Goal: Information Seeking & Learning: Learn about a topic

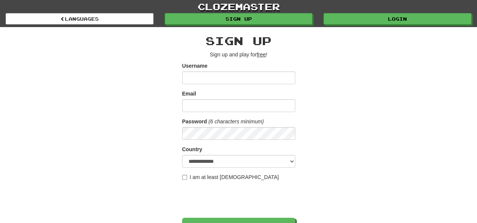
type input "**********"
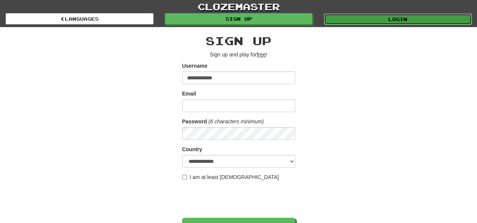
click at [372, 18] on link "Login" at bounding box center [398, 19] width 148 height 11
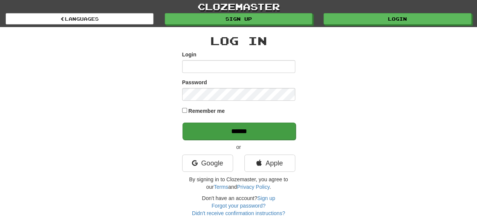
type input "**********"
click at [259, 126] on input "******" at bounding box center [238, 131] width 113 height 17
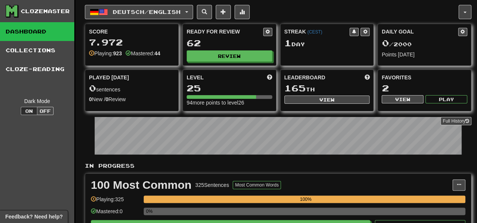
click at [131, 51] on span at bounding box center [127, 52] width 5 height 5
drag, startPoint x: 242, startPoint y: 102, endPoint x: 206, endPoint y: 105, distance: 35.6
click at [206, 105] on div "94 more points to level 26" at bounding box center [230, 103] width 86 height 8
click at [196, 102] on div "94 more points to level 26" at bounding box center [230, 103] width 86 height 8
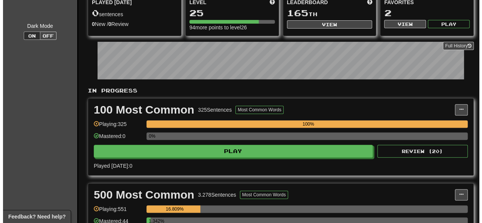
scroll to position [188, 0]
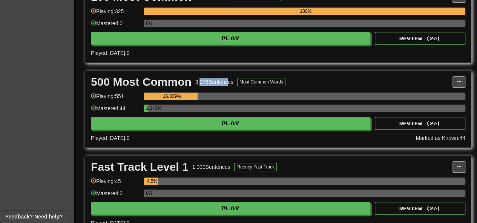
drag, startPoint x: 200, startPoint y: 82, endPoint x: 225, endPoint y: 84, distance: 25.3
click at [225, 84] on div "500 Most Common 3.278 Sentences Most Common Words" at bounding box center [271, 81] width 361 height 11
click at [226, 80] on div "3.278 Sentences" at bounding box center [214, 82] width 38 height 8
click at [252, 78] on button "Most Common Words" at bounding box center [261, 82] width 48 height 8
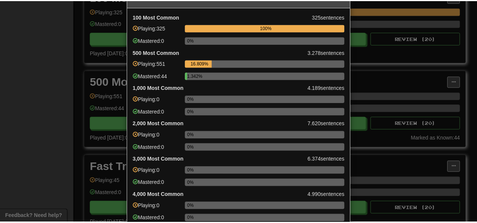
scroll to position [0, 0]
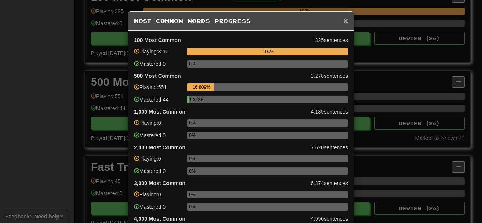
click at [344, 20] on span "×" at bounding box center [346, 20] width 5 height 9
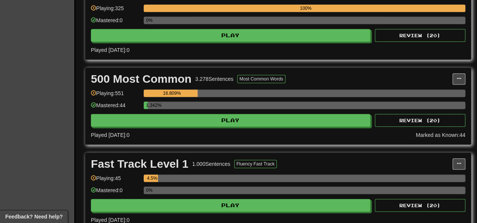
scroll to position [151, 0]
